Goal: Transaction & Acquisition: Purchase product/service

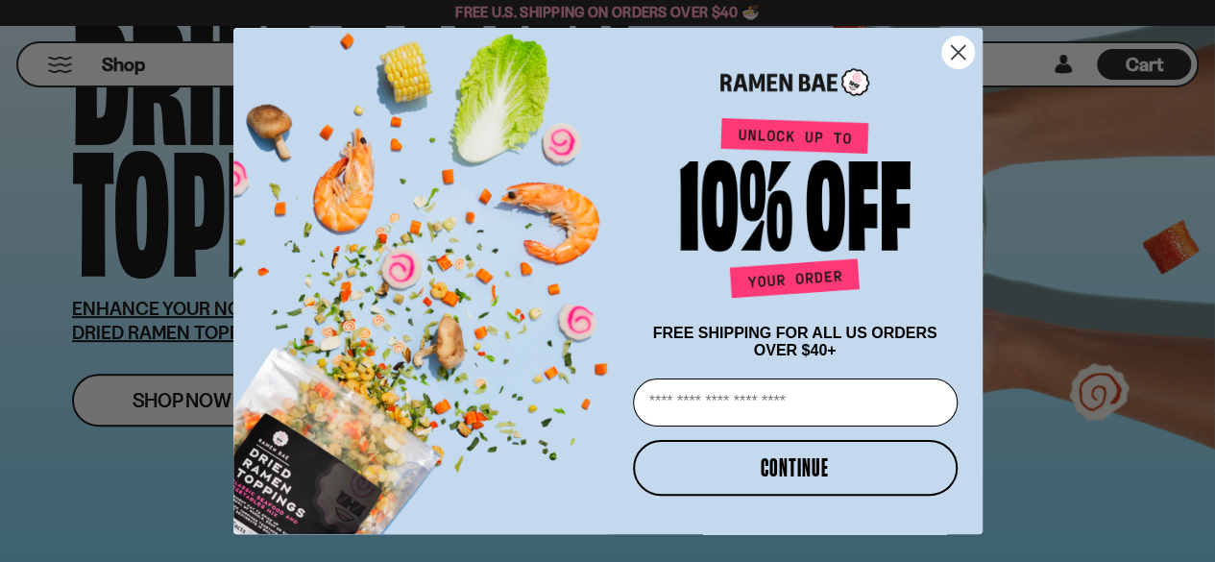
scroll to position [288, 0]
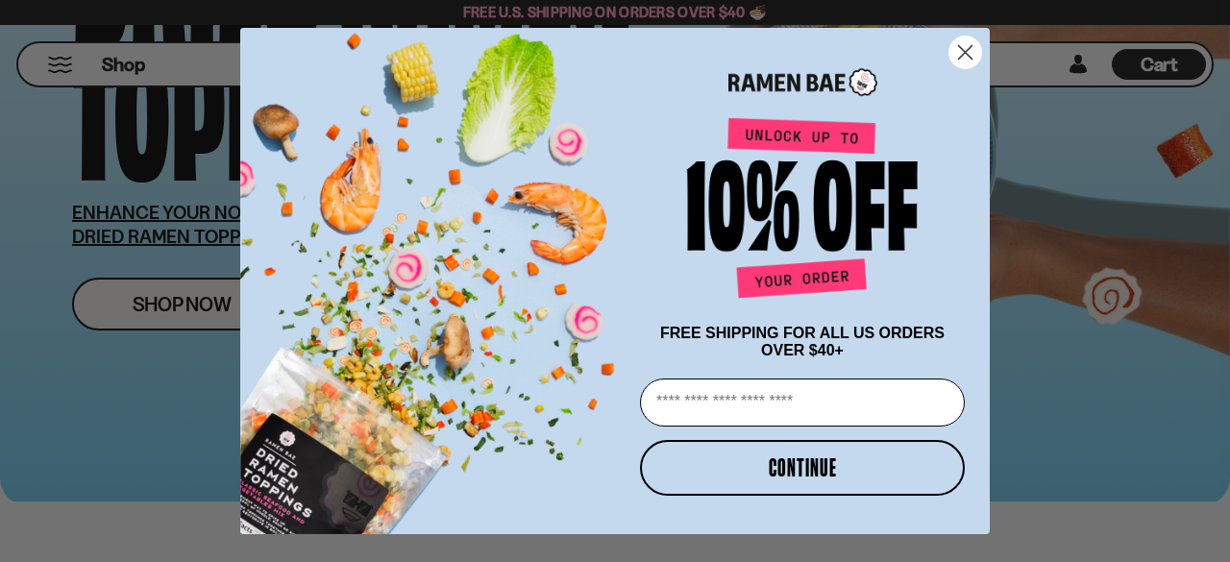
click at [961, 51] on icon "Close dialog" at bounding box center [965, 52] width 13 height 13
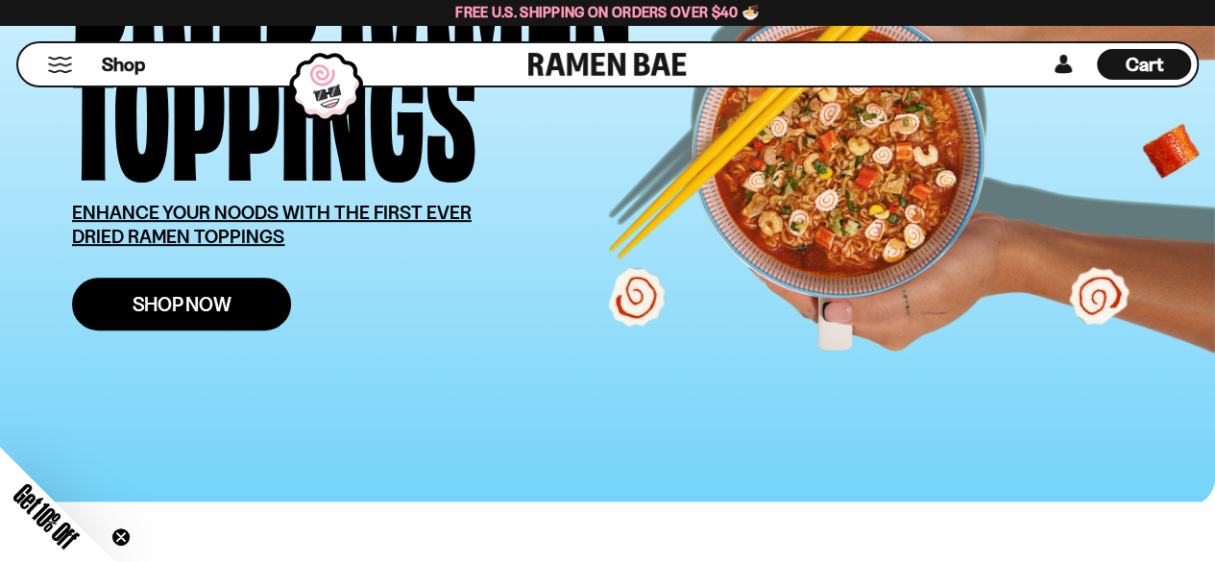
click at [204, 294] on span "Shop Now" at bounding box center [182, 304] width 99 height 20
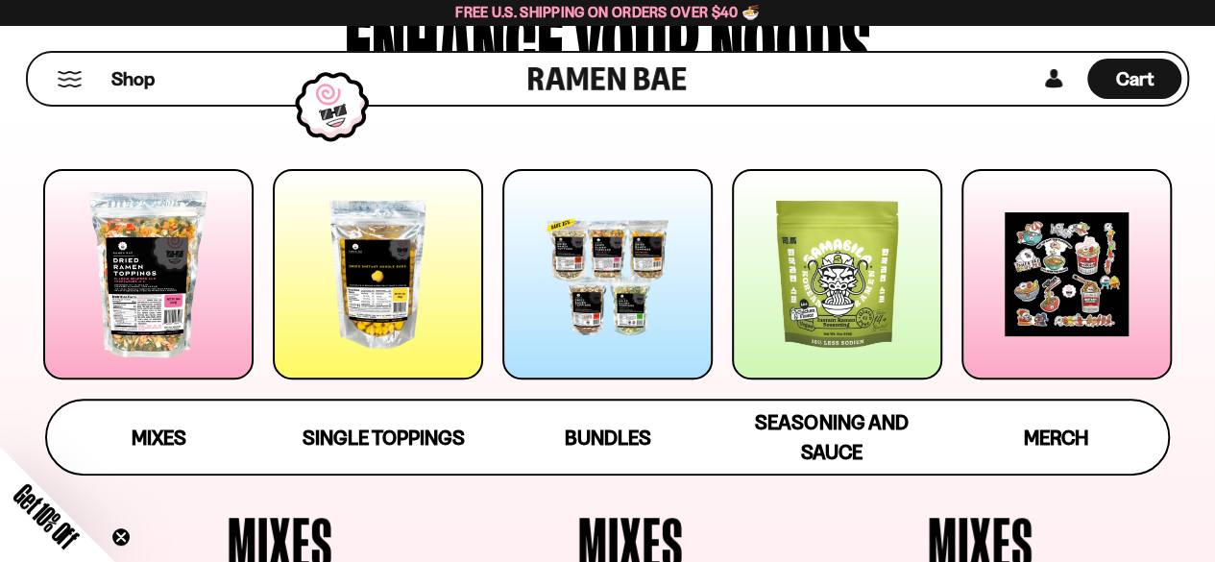
scroll to position [192, 0]
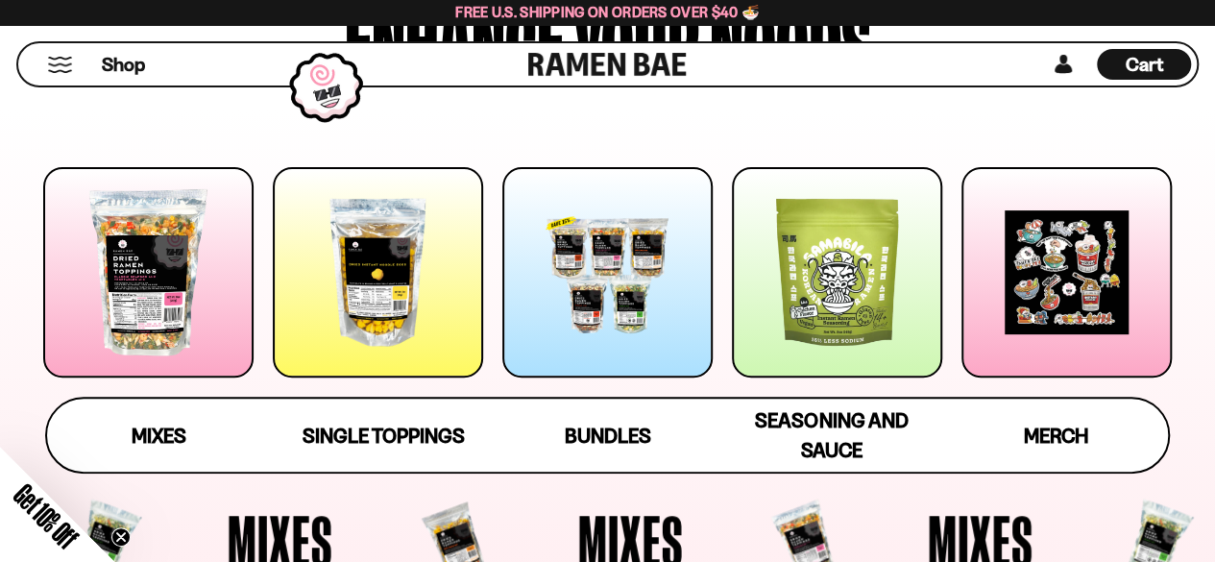
click at [354, 293] on div at bounding box center [378, 272] width 210 height 210
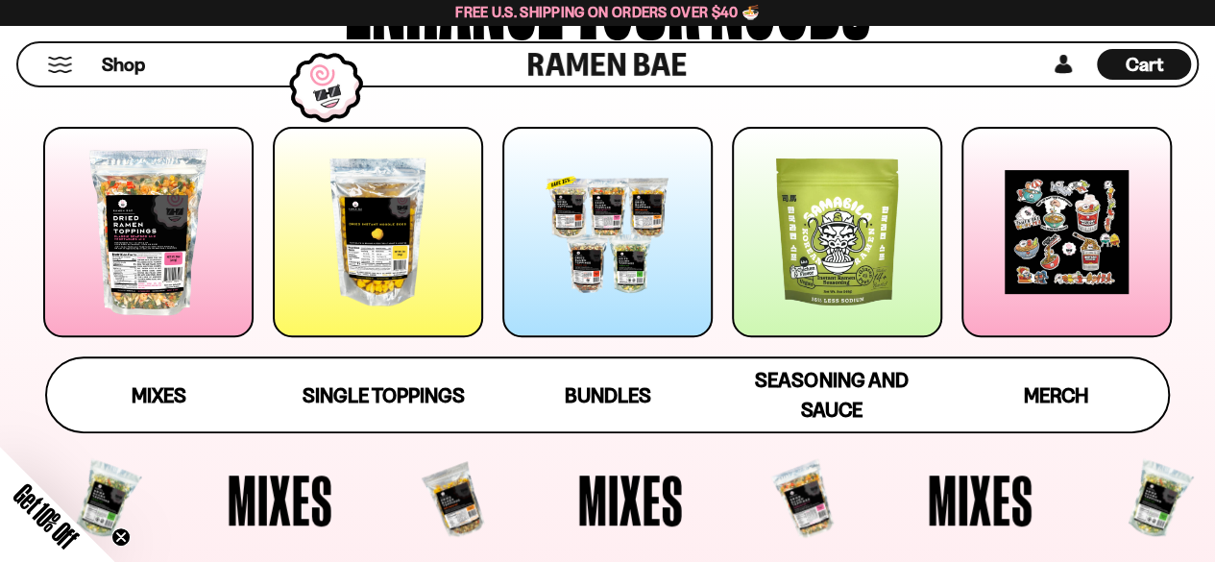
scroll to position [205, 0]
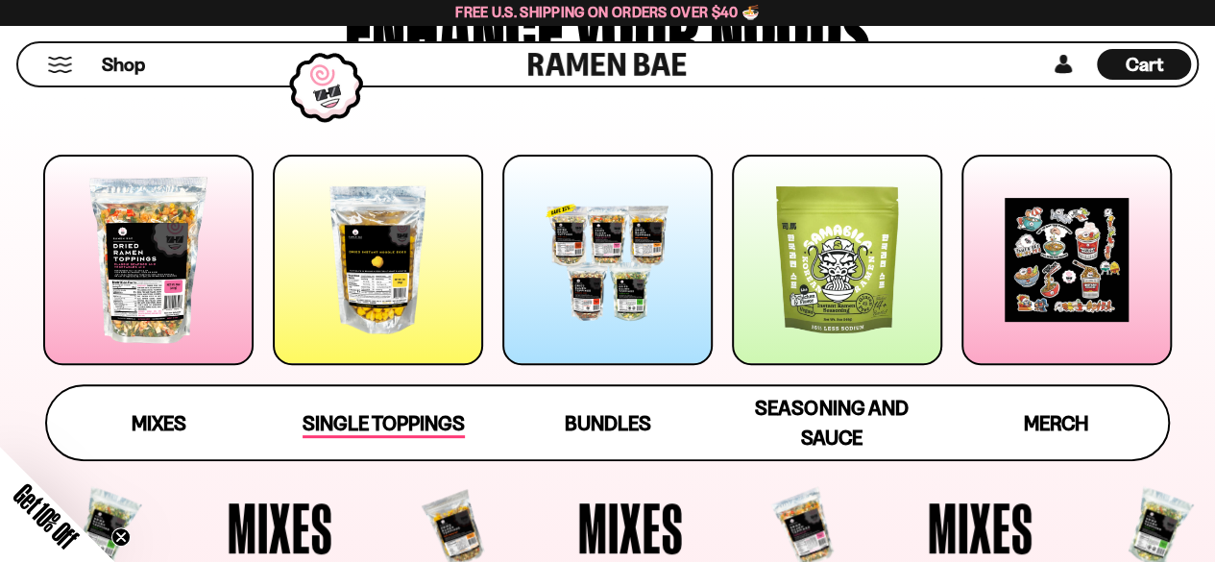
click at [357, 401] on link "Single Toppings" at bounding box center [384, 422] width 224 height 73
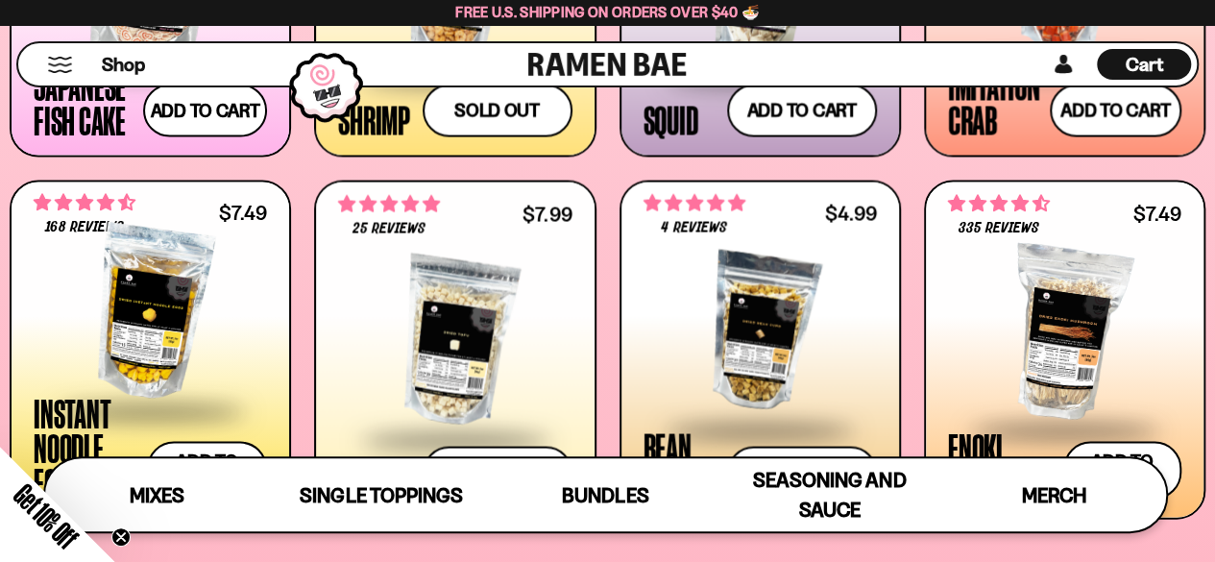
scroll to position [1933, 0]
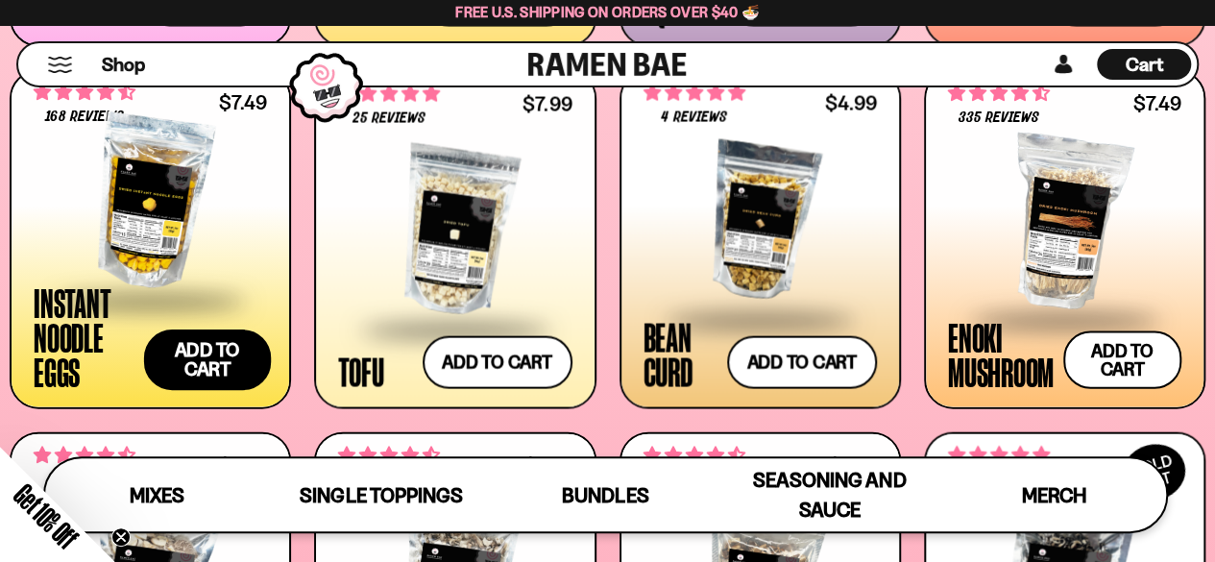
click at [228, 362] on button "Add to cart" at bounding box center [206, 360] width 127 height 61
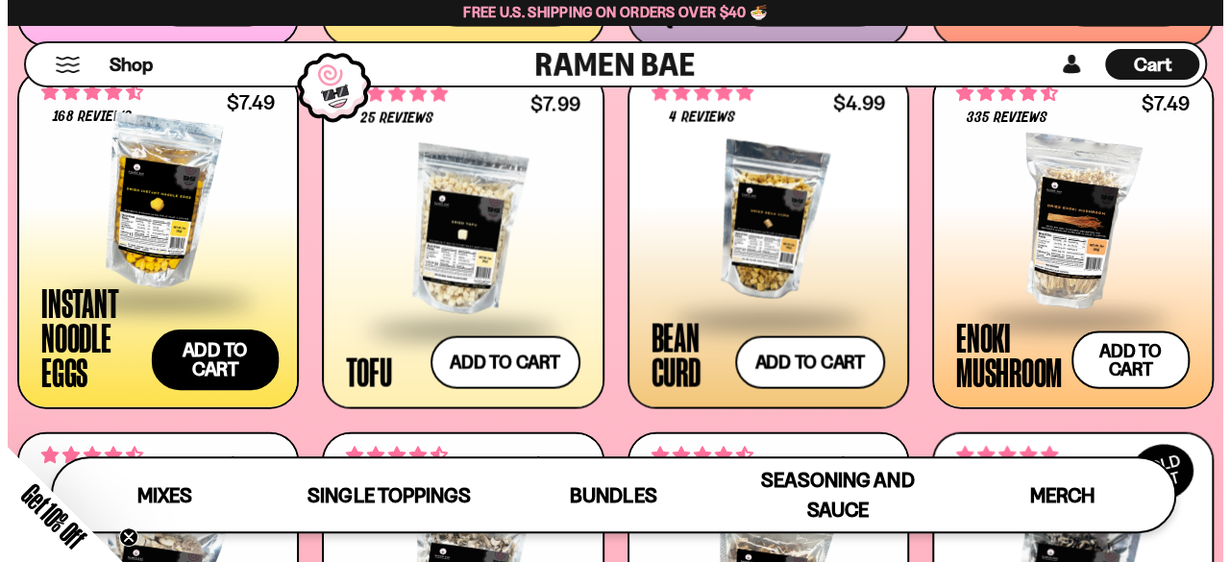
scroll to position [1945, 0]
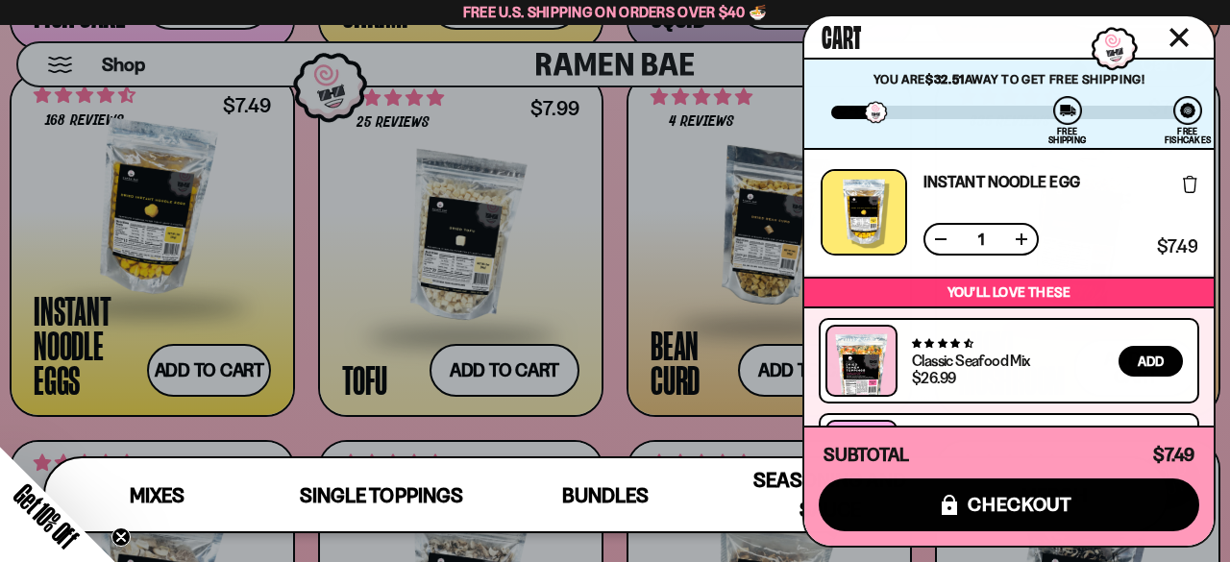
click at [1022, 241] on button at bounding box center [1021, 239] width 19 height 19
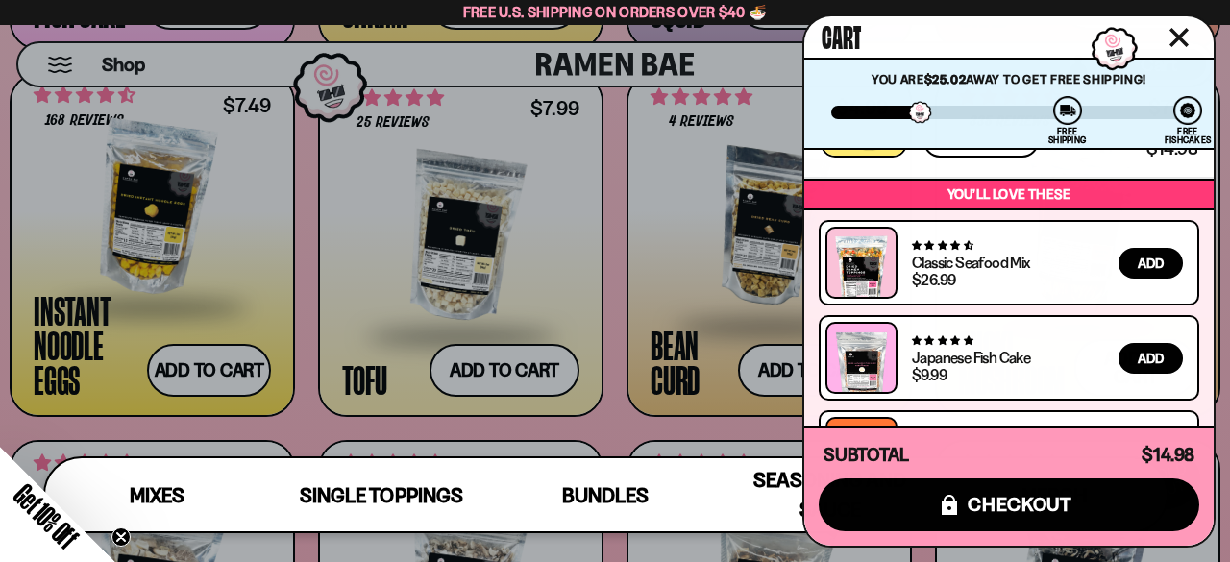
scroll to position [184, 0]
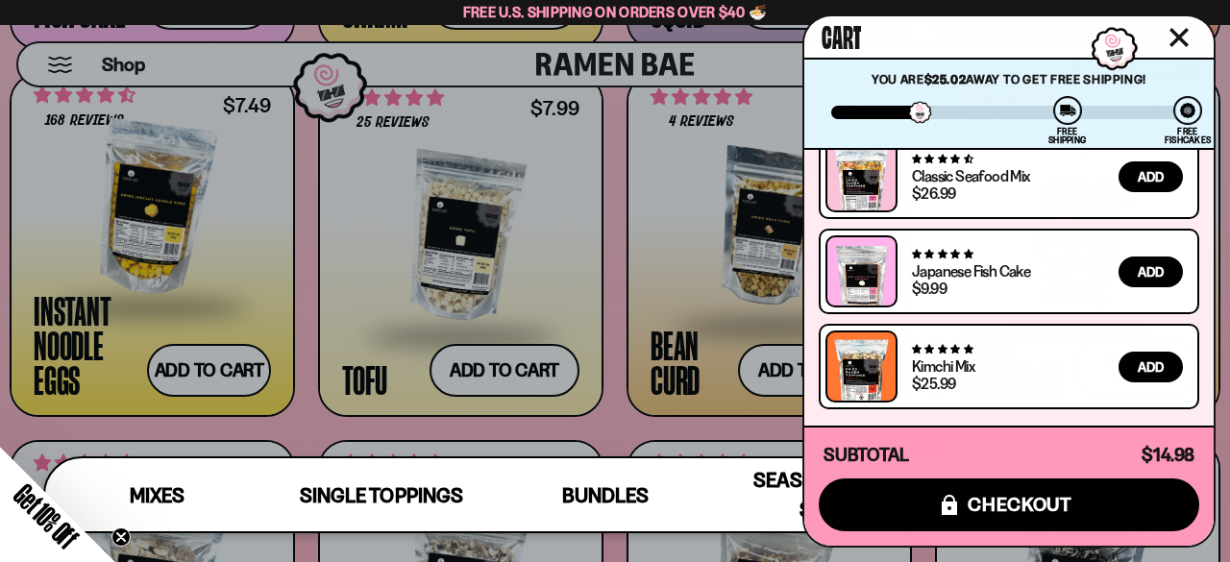
click at [622, 414] on div at bounding box center [615, 281] width 1230 height 562
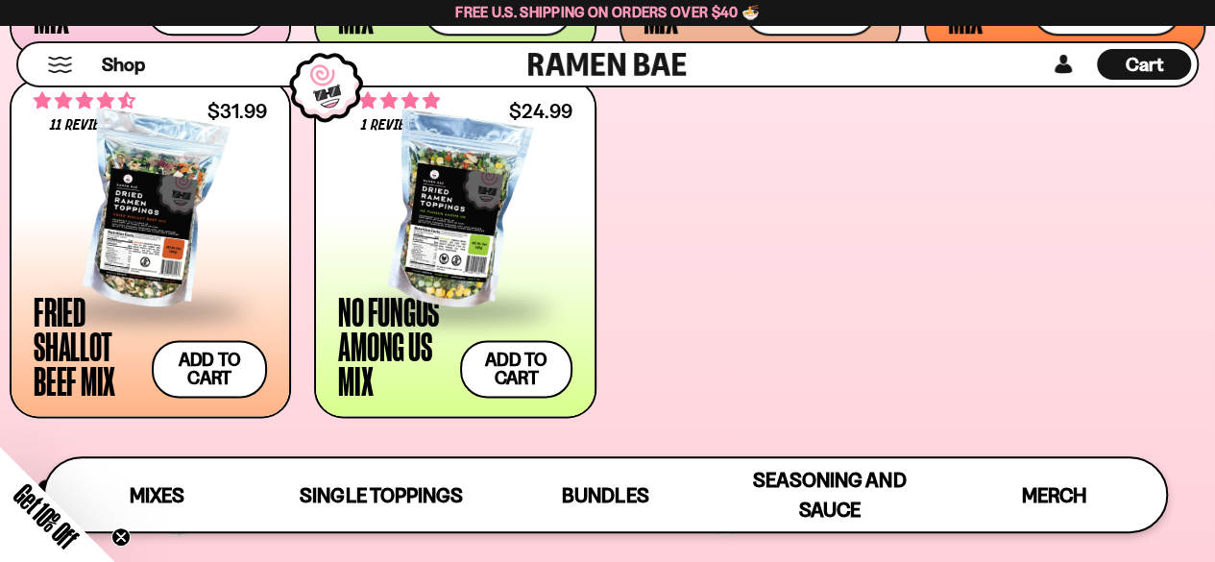
scroll to position [1069, 0]
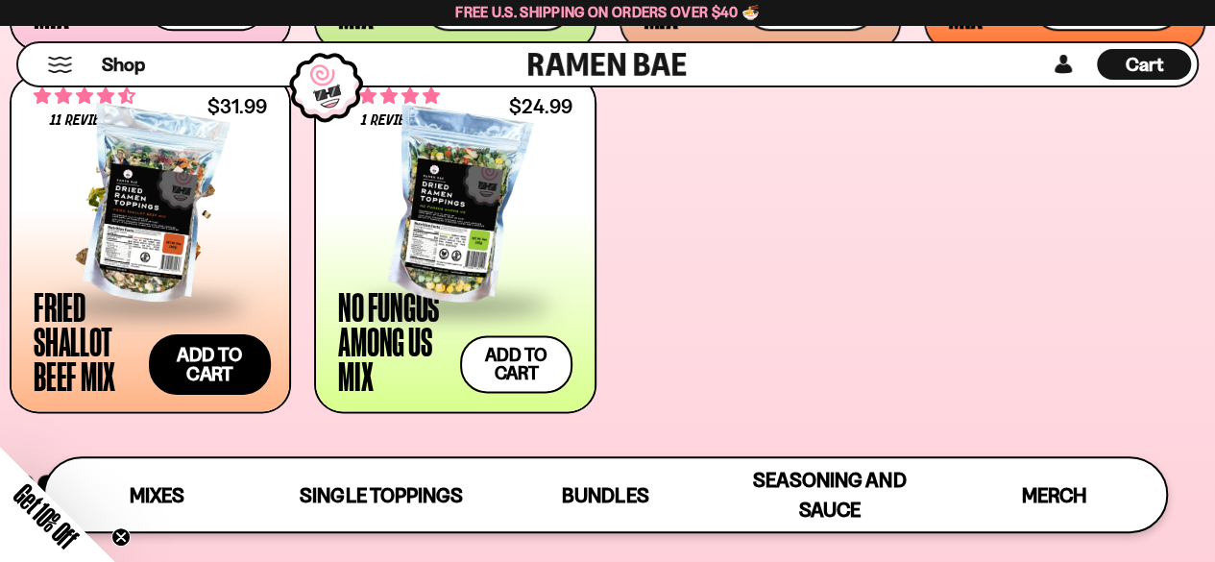
click at [241, 365] on button "Add to cart" at bounding box center [210, 363] width 122 height 61
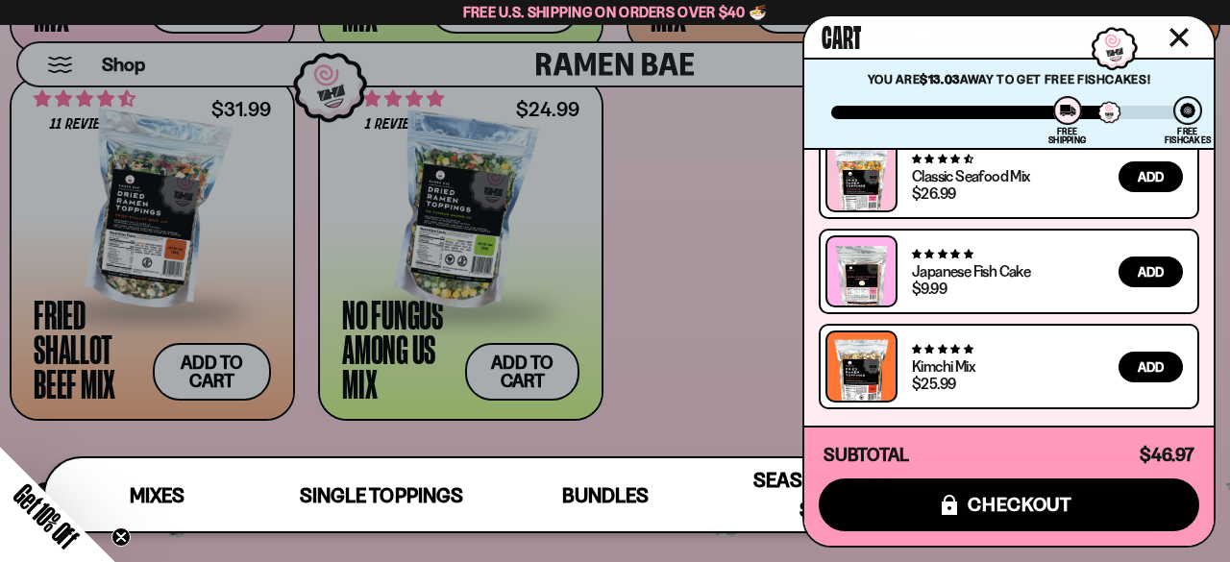
scroll to position [0, 0]
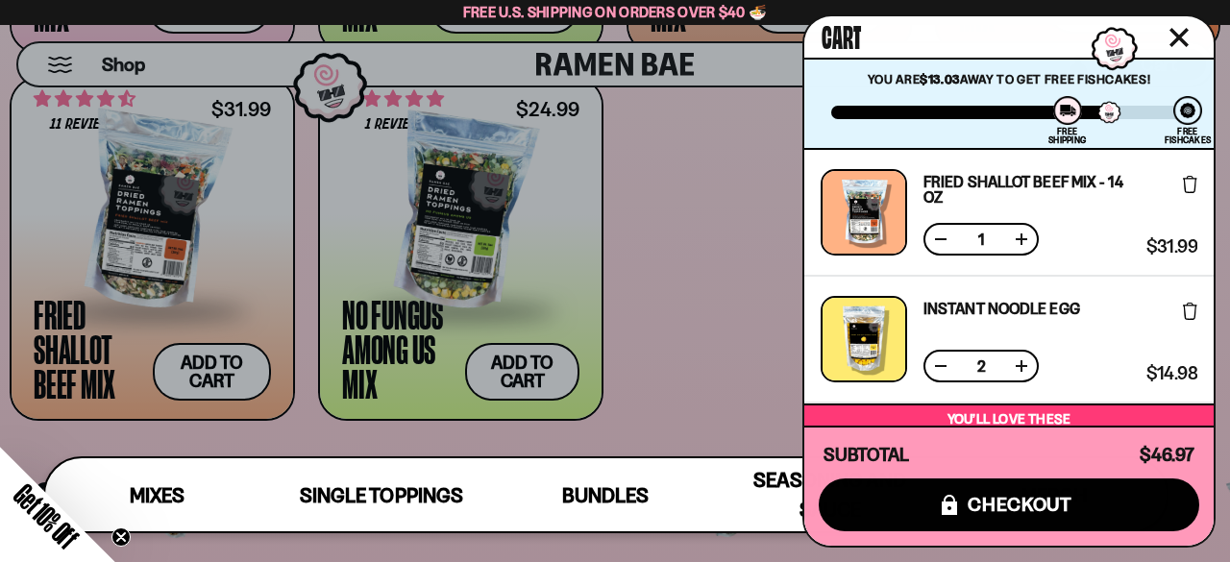
click at [651, 346] on div at bounding box center [615, 281] width 1230 height 562
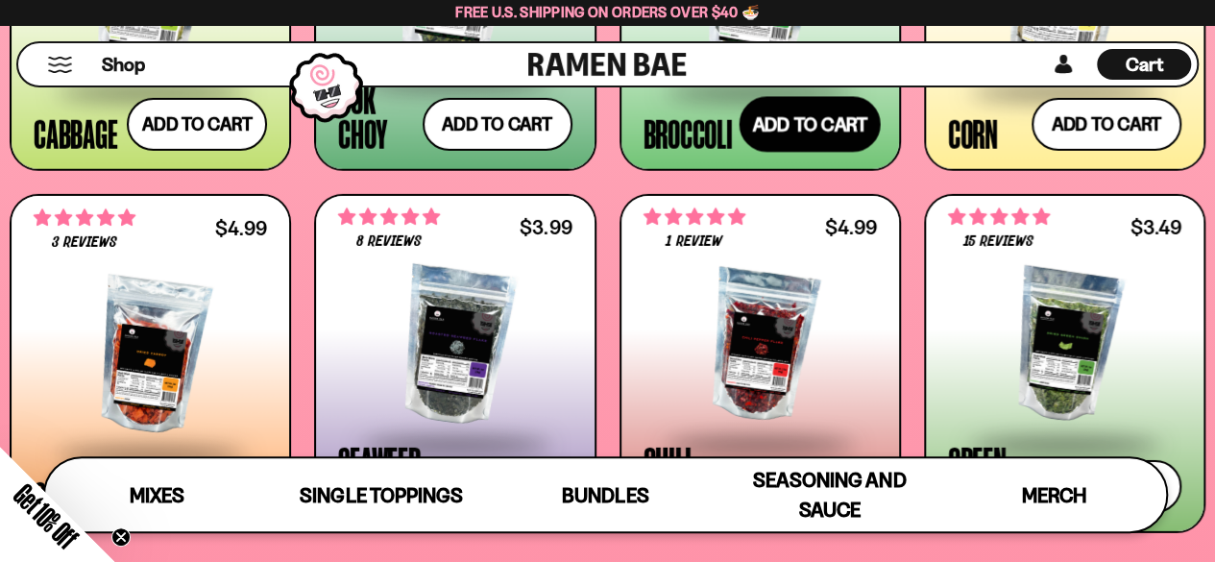
click at [782, 134] on button "Add to cart" at bounding box center [809, 124] width 141 height 56
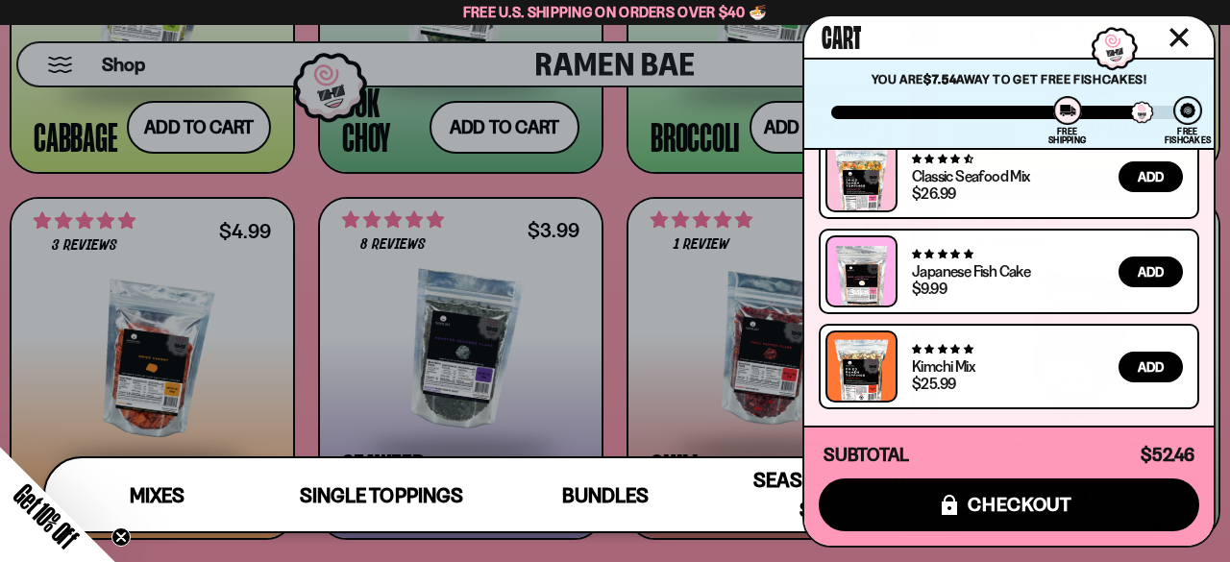
click at [619, 426] on div at bounding box center [615, 281] width 1230 height 562
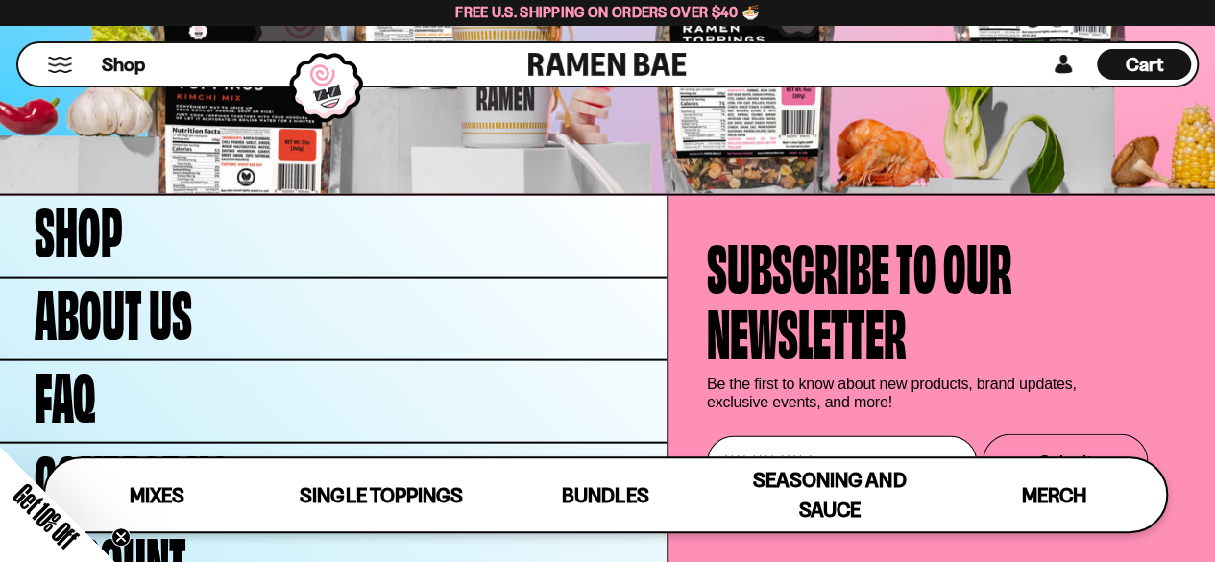
scroll to position [5672, 0]
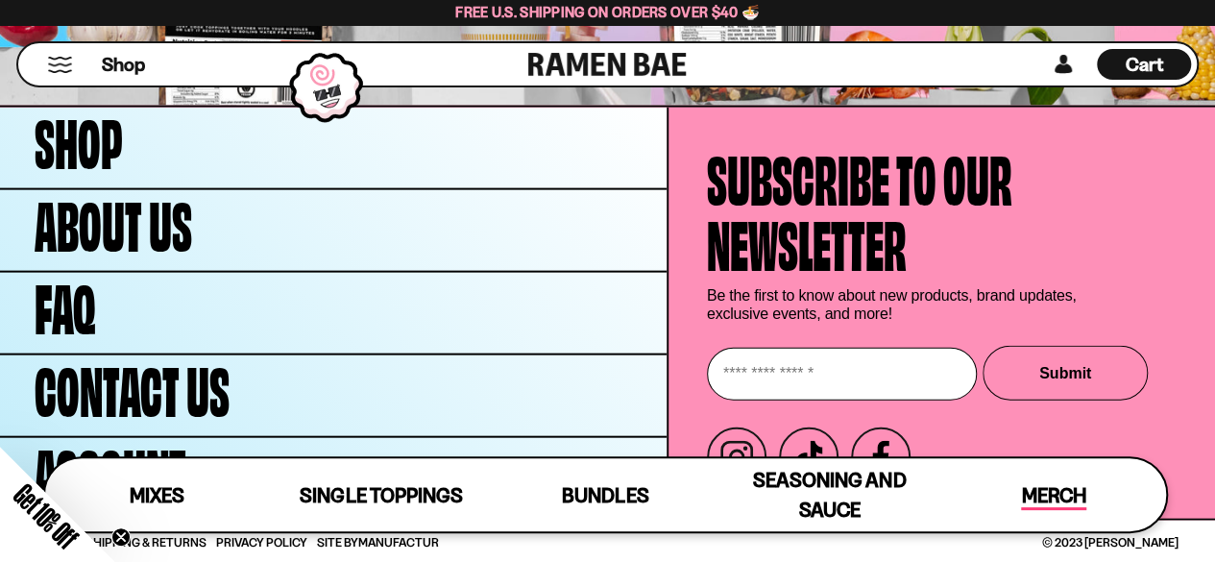
click at [1039, 495] on span "Merch" at bounding box center [1053, 496] width 64 height 27
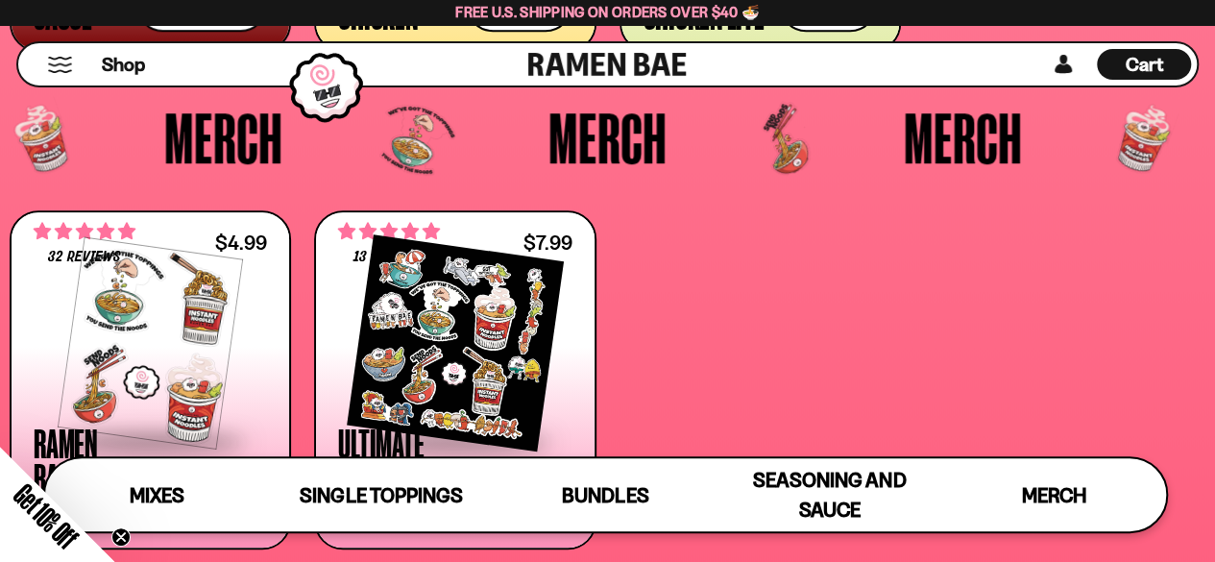
scroll to position [4465, 0]
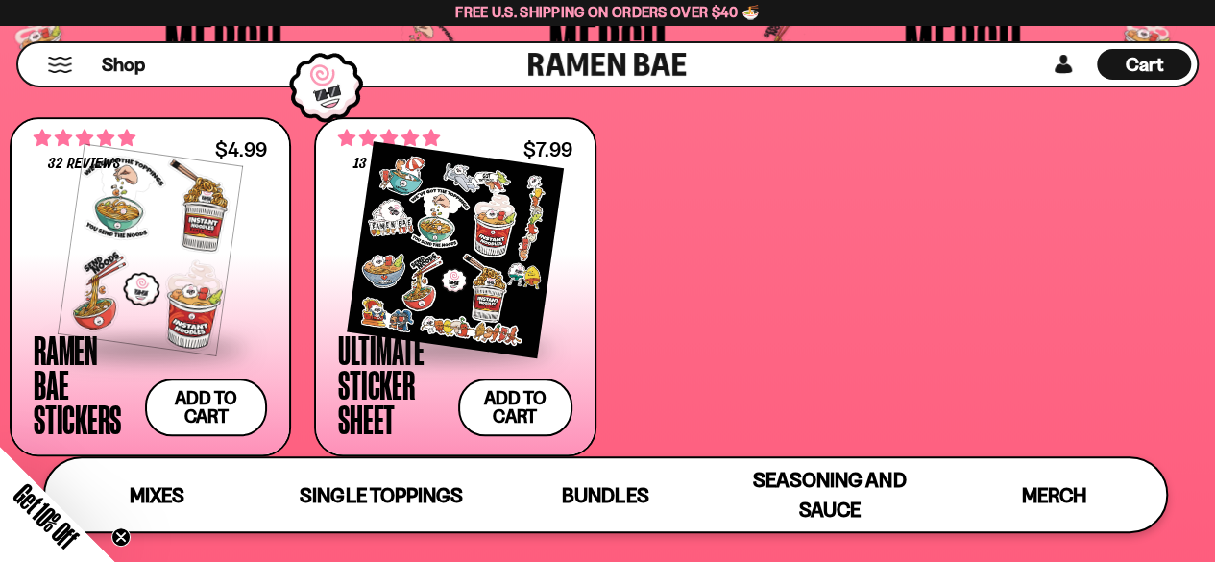
click at [1136, 70] on span "Cart" at bounding box center [1144, 64] width 37 height 23
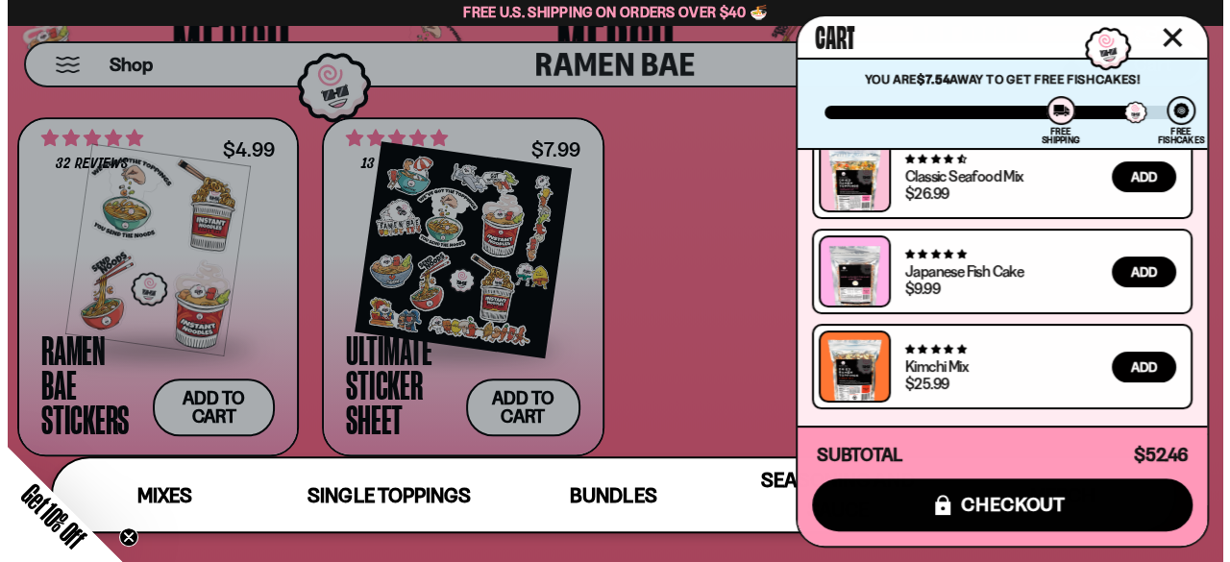
scroll to position [4508, 0]
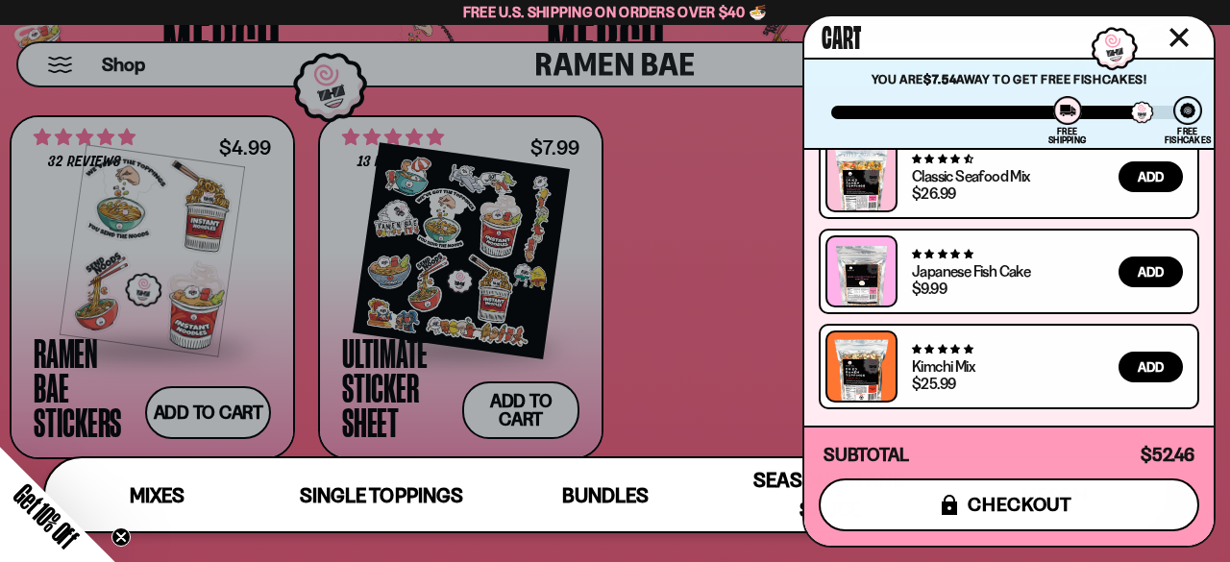
click at [984, 509] on span "checkout" at bounding box center [1019, 504] width 105 height 21
